Goal: Browse casually: Explore the website without a specific task or goal

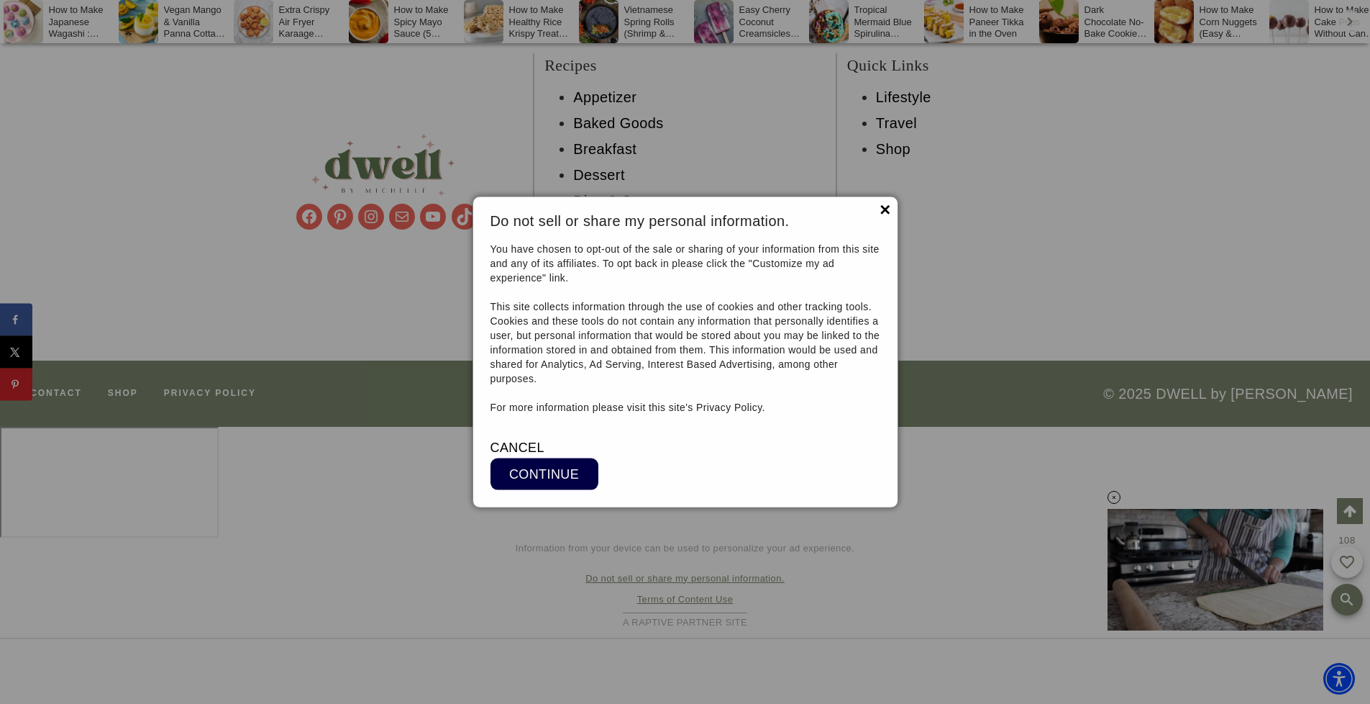
scroll to position [15758, 0]
